Goal: Transaction & Acquisition: Subscribe to service/newsletter

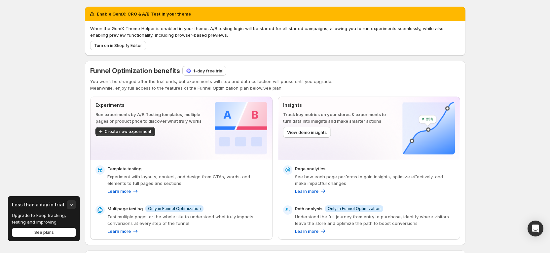
click at [199, 72] on p "1-day free trial" at bounding box center [208, 70] width 30 height 7
click at [198, 69] on p "1-day free trial" at bounding box center [208, 70] width 30 height 7
click at [214, 75] on div "1-day free trial" at bounding box center [204, 70] width 43 height 9
click at [211, 71] on p "1-day free trial" at bounding box center [208, 70] width 30 height 7
click at [206, 70] on p "1-day free trial" at bounding box center [208, 70] width 30 height 7
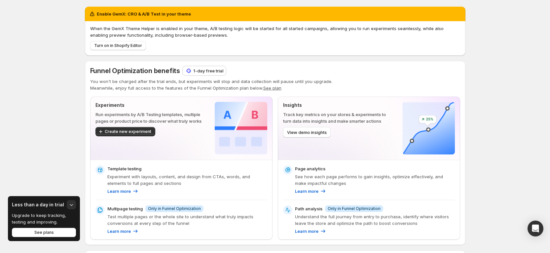
click at [208, 68] on p "1-day free trial" at bounding box center [208, 70] width 30 height 7
click at [211, 74] on p "1-day free trial" at bounding box center [208, 70] width 30 height 7
click at [212, 69] on p "1-day free trial" at bounding box center [208, 70] width 30 height 7
click at [201, 69] on p "1-day free trial" at bounding box center [208, 70] width 30 height 7
click at [201, 73] on p "1-day free trial" at bounding box center [208, 70] width 30 height 7
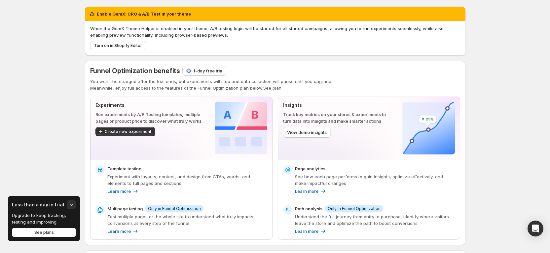
click at [212, 73] on p "1-day free trial" at bounding box center [208, 70] width 30 height 7
click at [208, 68] on p "1-day free trial" at bounding box center [208, 70] width 30 height 7
click at [203, 75] on div "1-day free trial" at bounding box center [204, 70] width 43 height 9
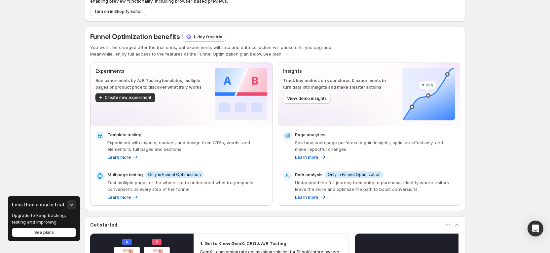
scroll to position [50, 0]
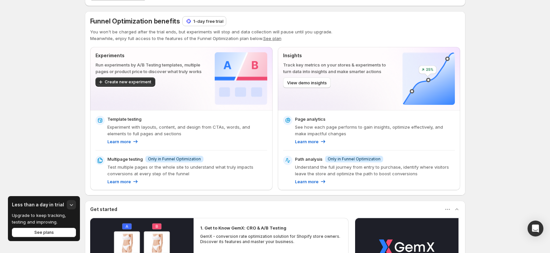
click at [67, 205] on button "button" at bounding box center [71, 204] width 9 height 9
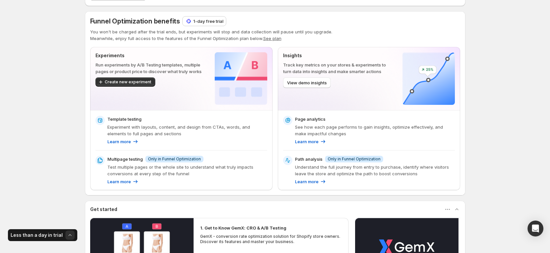
click at [67, 235] on icon "button" at bounding box center [70, 235] width 7 height 7
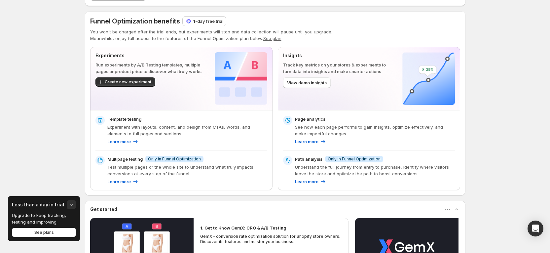
click at [43, 151] on div "Enable GemX: CRO & A/B Test in your theme When the GemX Theme Helper is enabled…" at bounding box center [275, 164] width 550 height 429
click at [65, 205] on div "Less than a day in trial" at bounding box center [44, 204] width 64 height 9
click at [71, 206] on icon "button" at bounding box center [71, 204] width 7 height 7
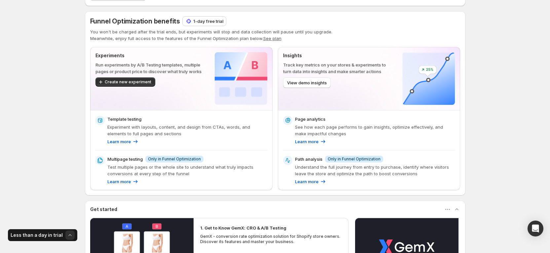
drag, startPoint x: 479, startPoint y: 124, endPoint x: 355, endPoint y: 180, distance: 135.9
click at [477, 125] on div "Enable GemX: CRO & A/B Test in your theme When the GemX Theme Helper is enabled…" at bounding box center [275, 164] width 550 height 429
click at [530, 17] on div "Enable GemX: CRO & A/B Test in your theme When the GemX Theme Helper is enabled…" at bounding box center [275, 164] width 550 height 429
